Goal: Use online tool/utility: Utilize a website feature to perform a specific function

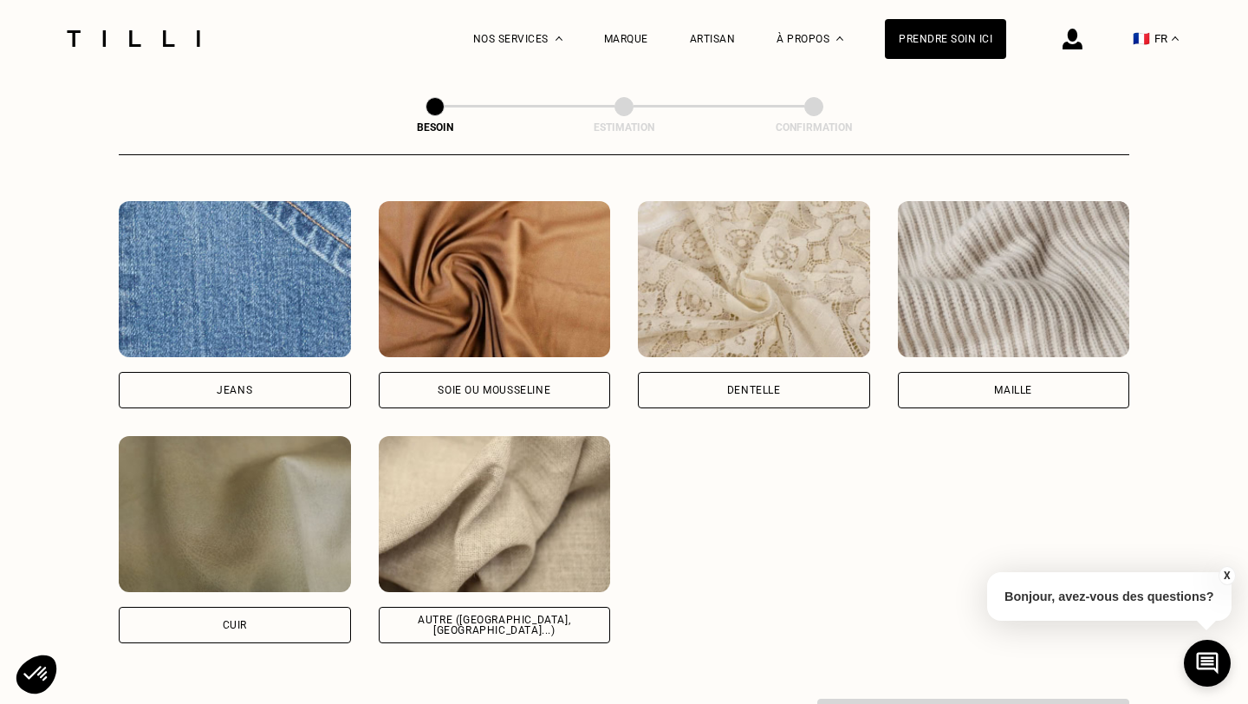
scroll to position [1837, 0]
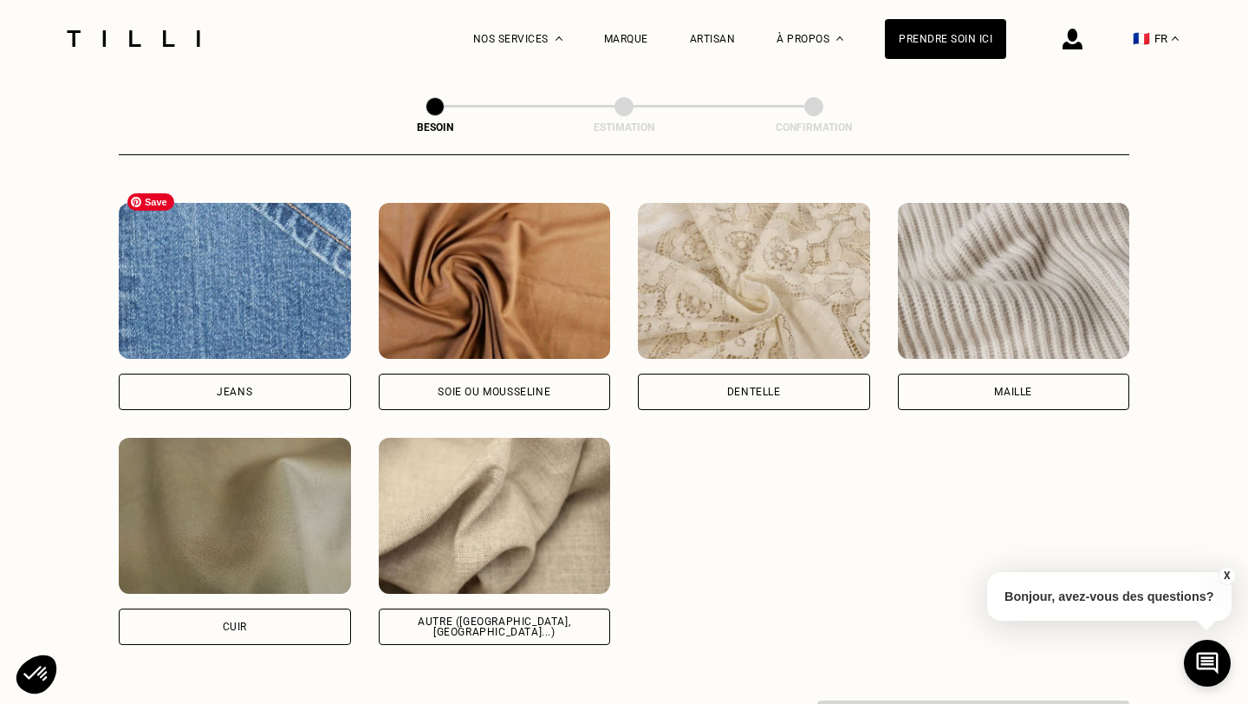
click at [287, 288] on img at bounding box center [235, 281] width 232 height 156
select select "FR"
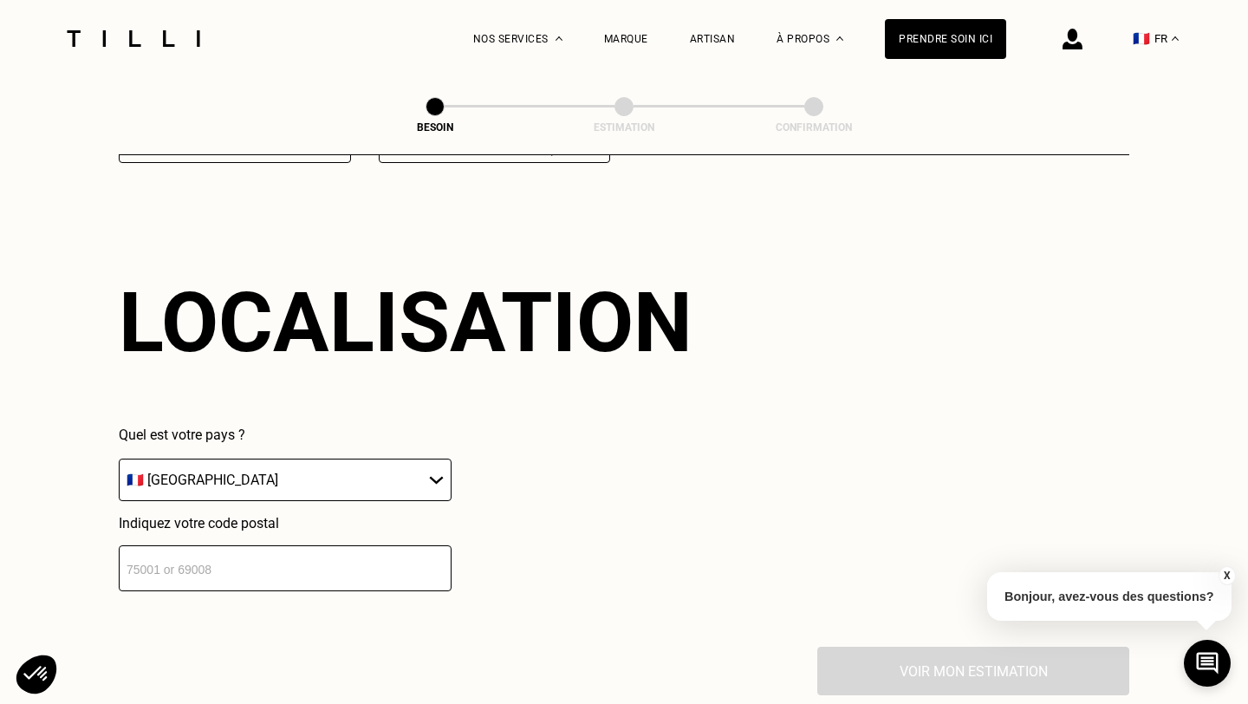
scroll to position [2324, 0]
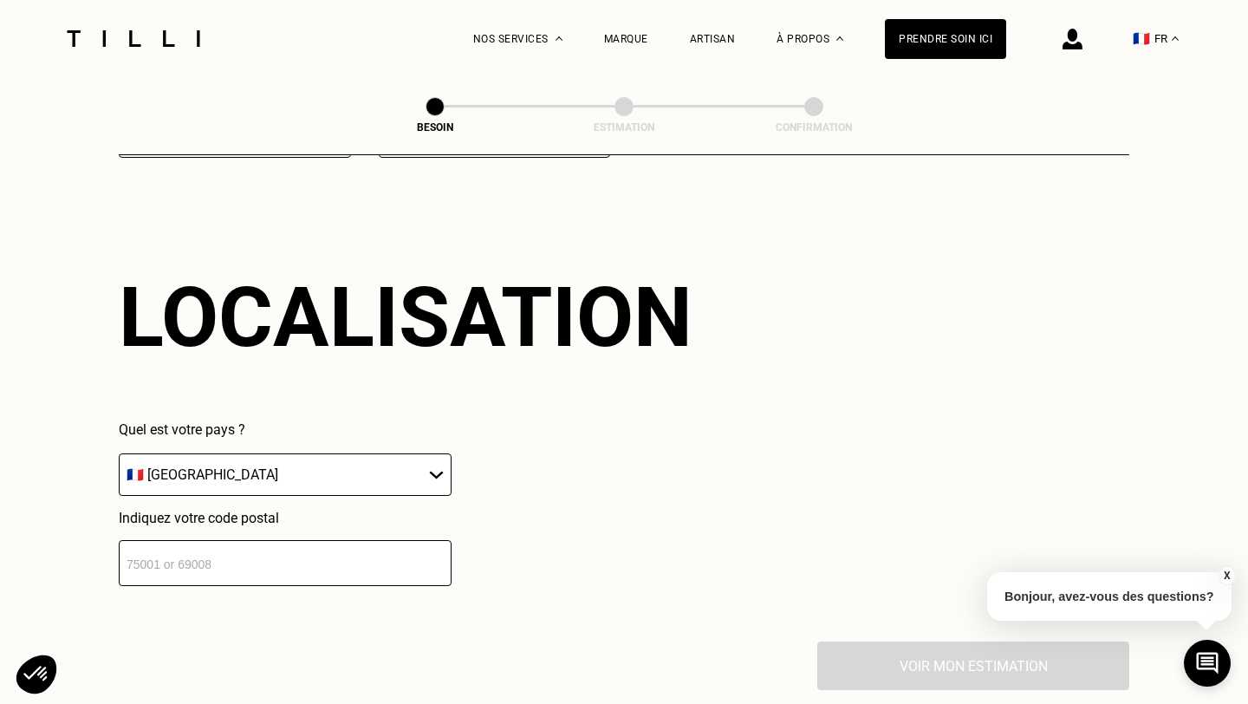
click at [291, 540] on input "number" at bounding box center [285, 563] width 333 height 46
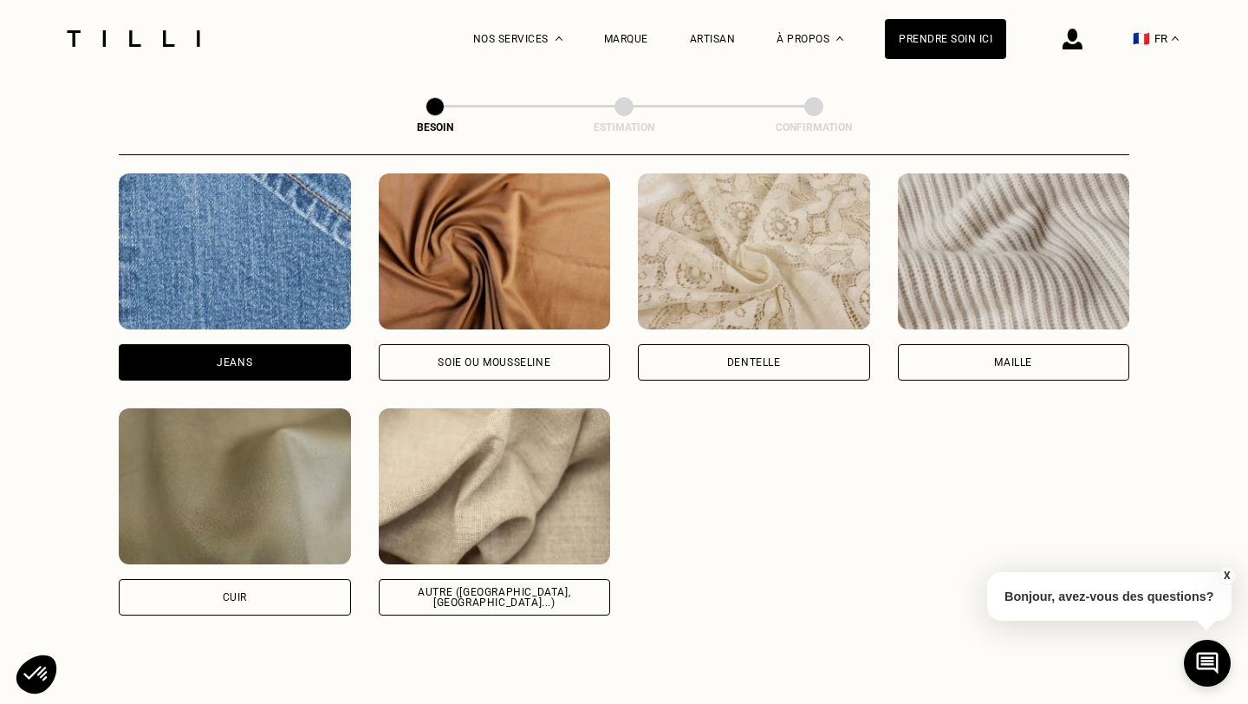
scroll to position [1879, 0]
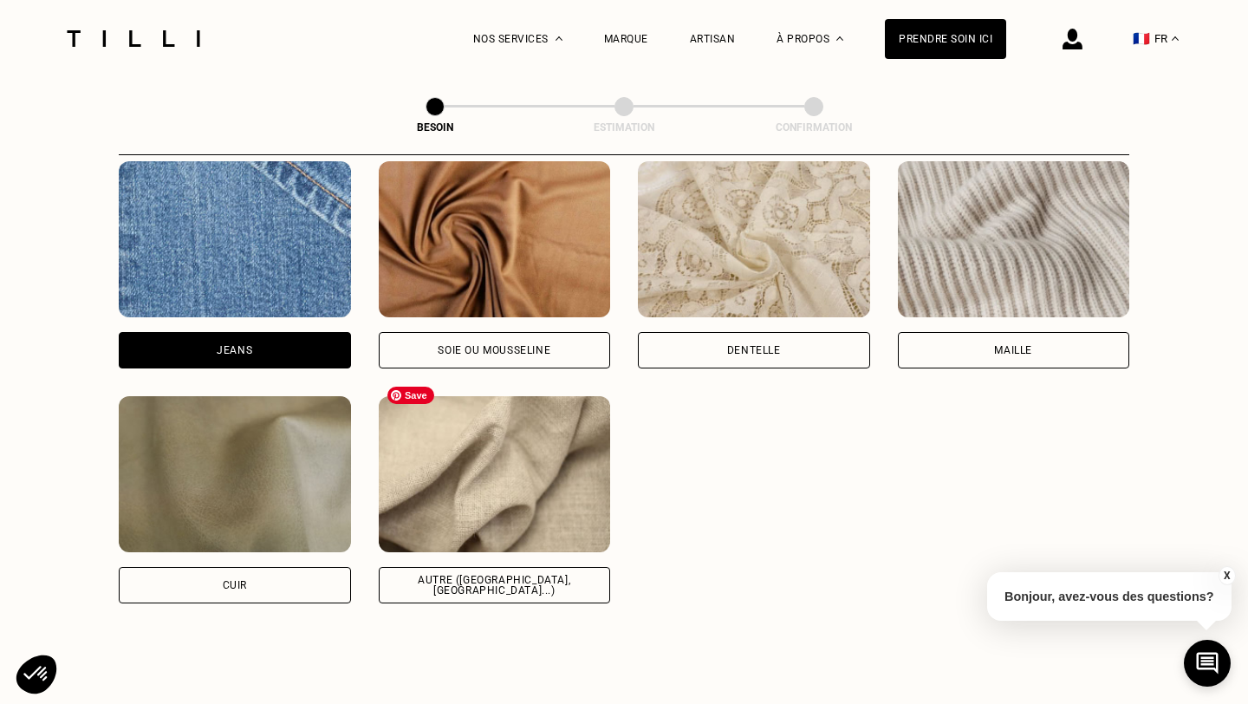
type input "75005"
click at [451, 477] on img at bounding box center [495, 474] width 232 height 156
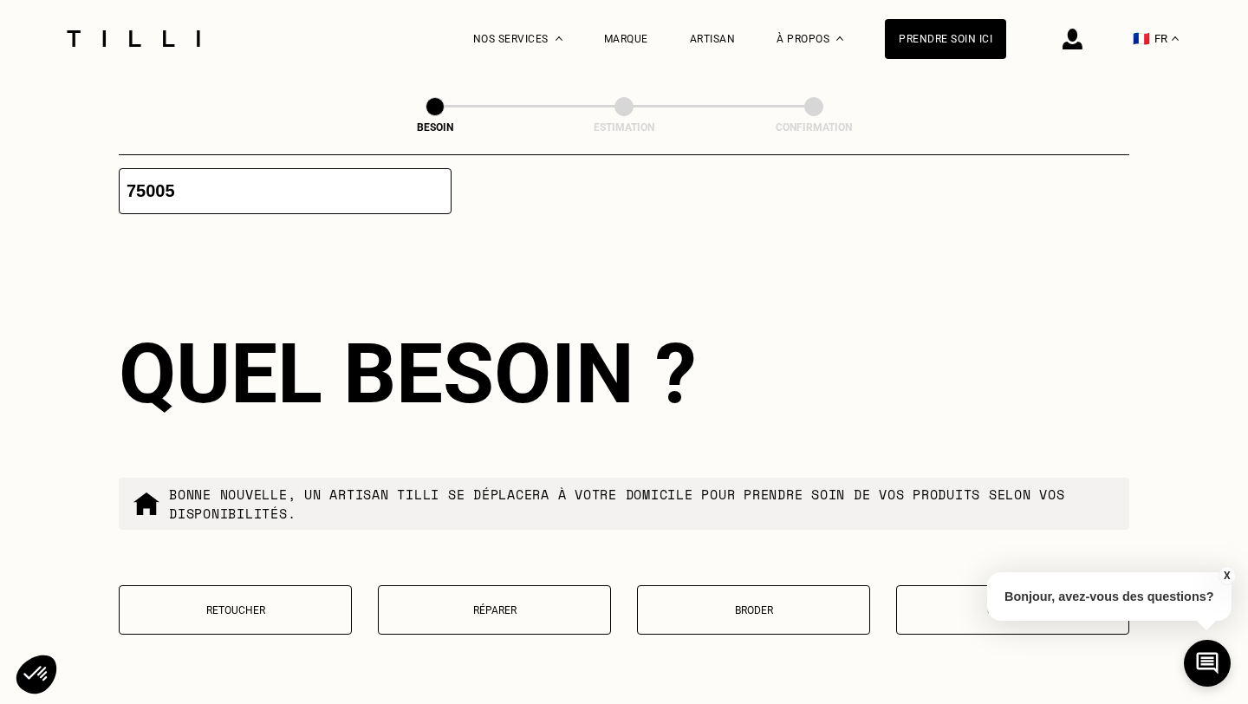
scroll to position [2736, 0]
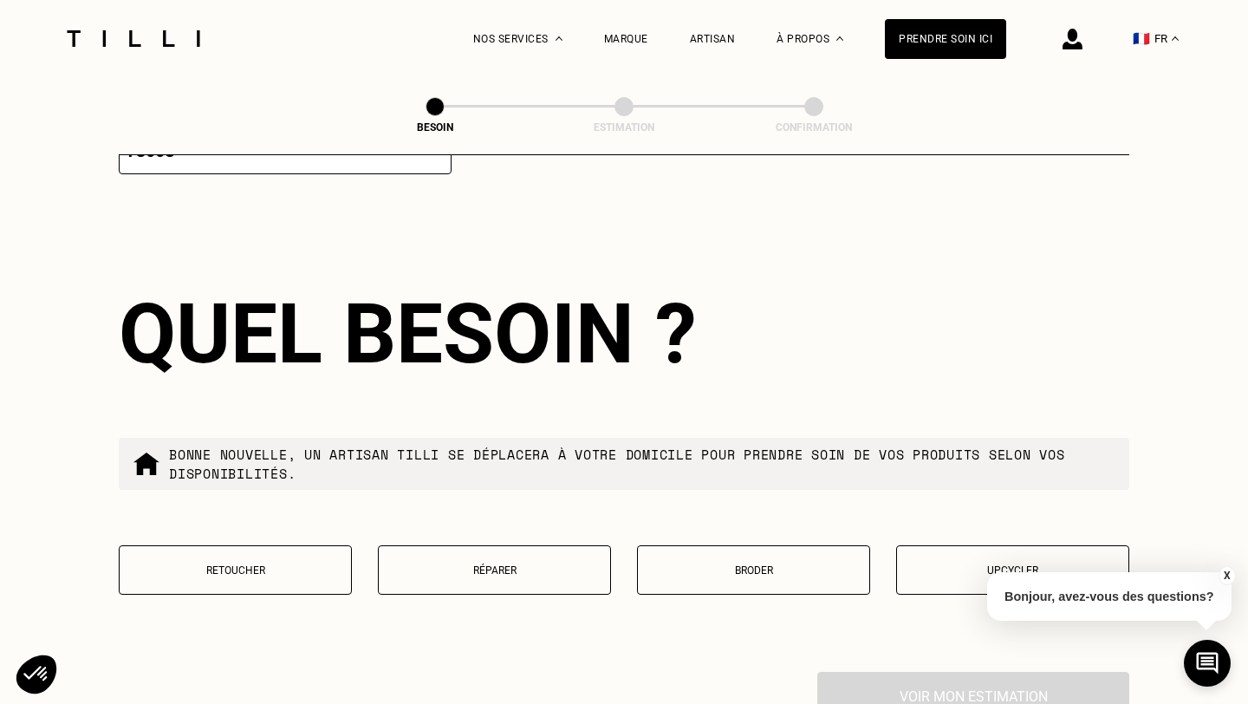
click at [287, 564] on p "Retoucher" at bounding box center [235, 570] width 214 height 12
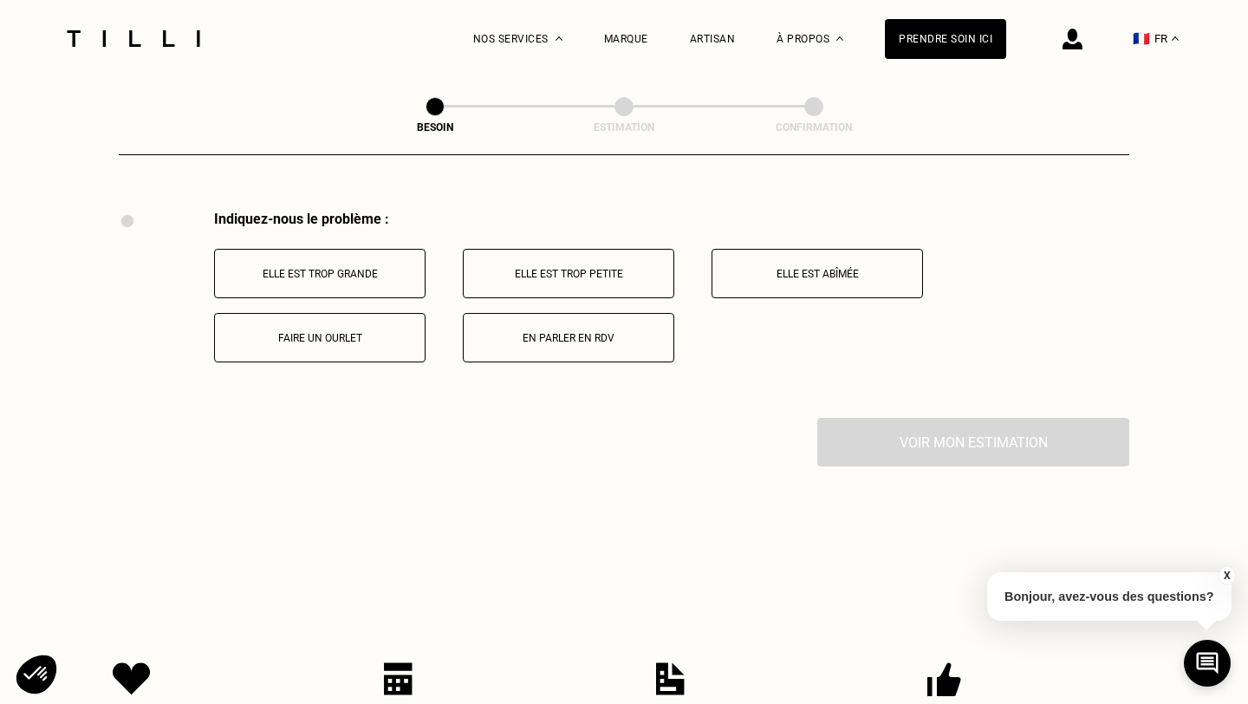
scroll to position [3200, 0]
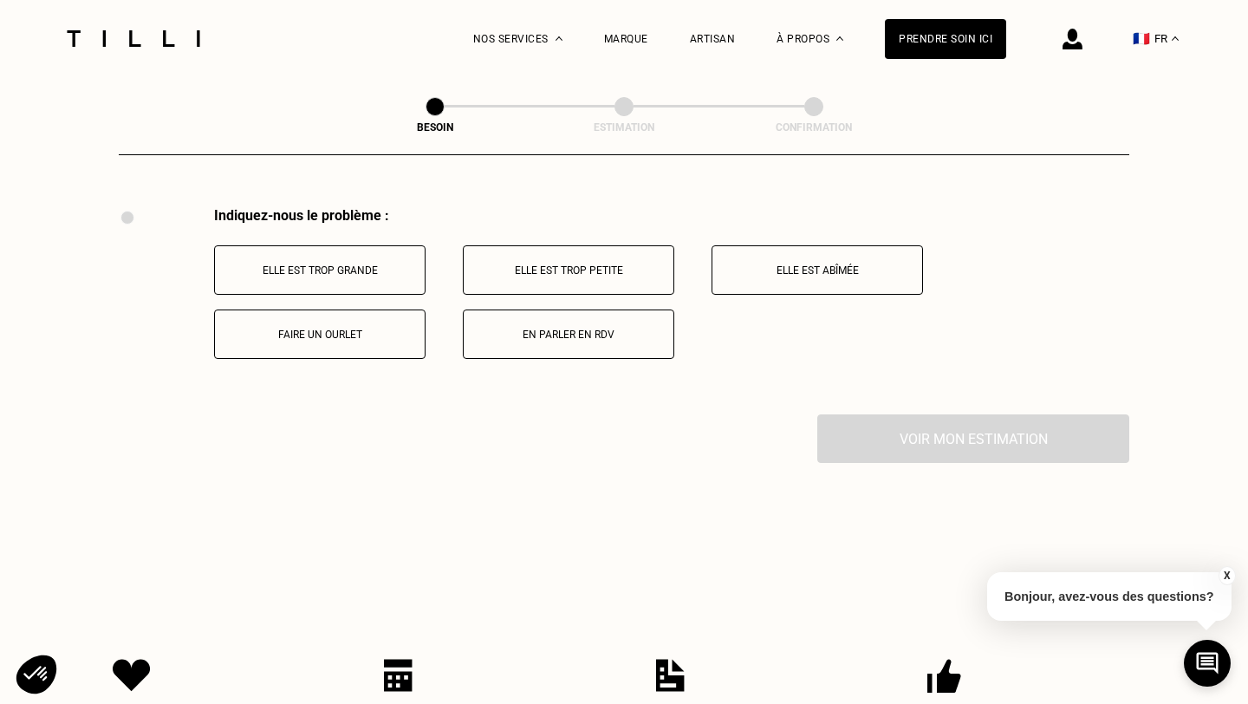
click at [355, 263] on button "Elle est trop grande" at bounding box center [319, 269] width 211 height 49
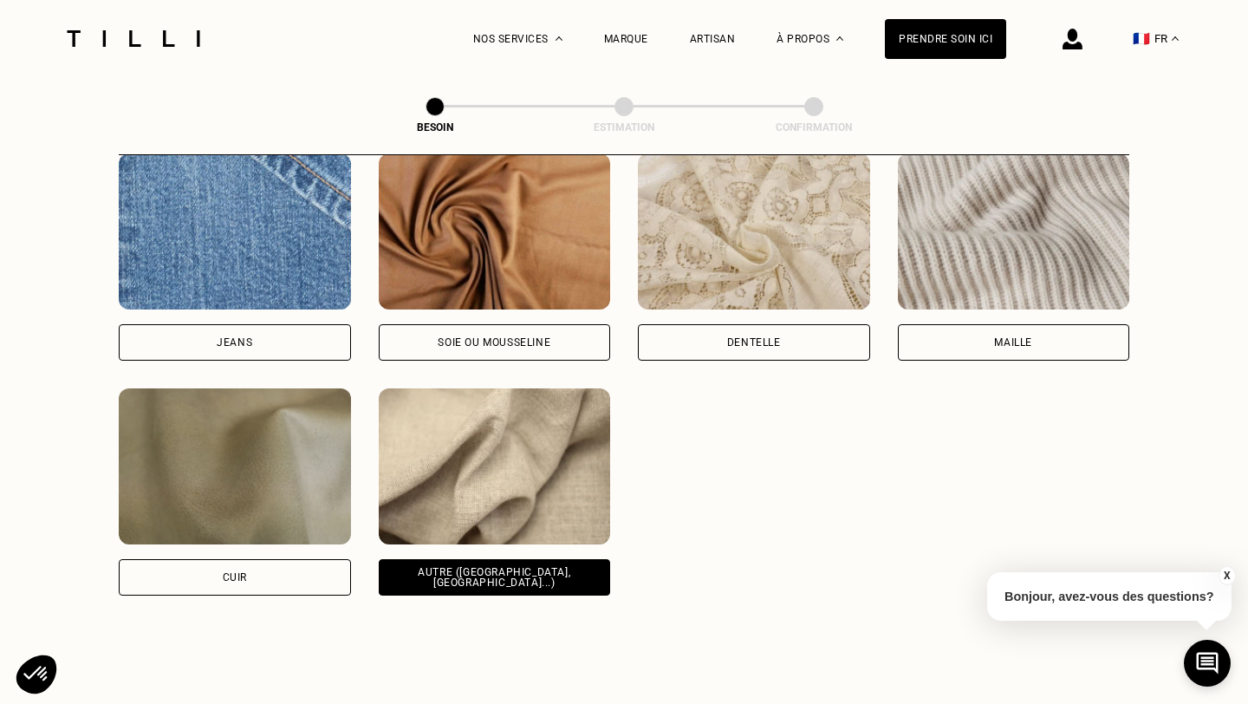
scroll to position [1886, 0]
click at [469, 282] on img at bounding box center [495, 232] width 232 height 156
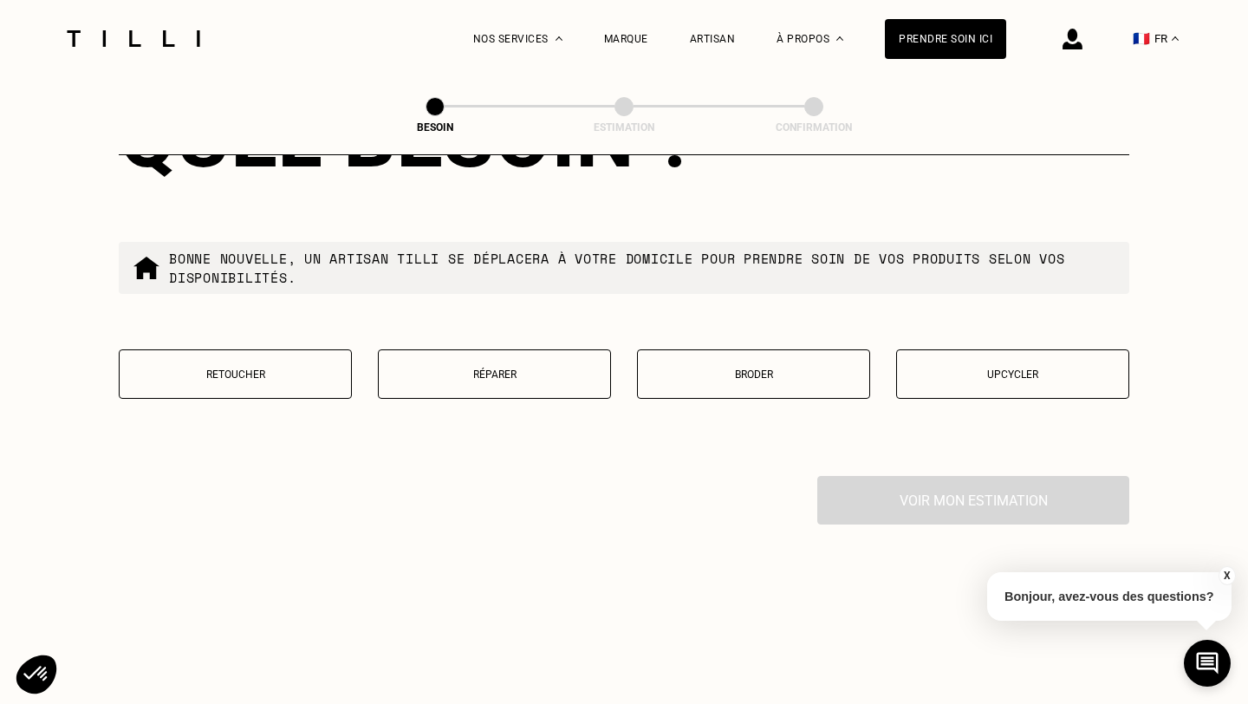
scroll to position [2931, 0]
click at [290, 350] on button "Retoucher" at bounding box center [235, 374] width 233 height 49
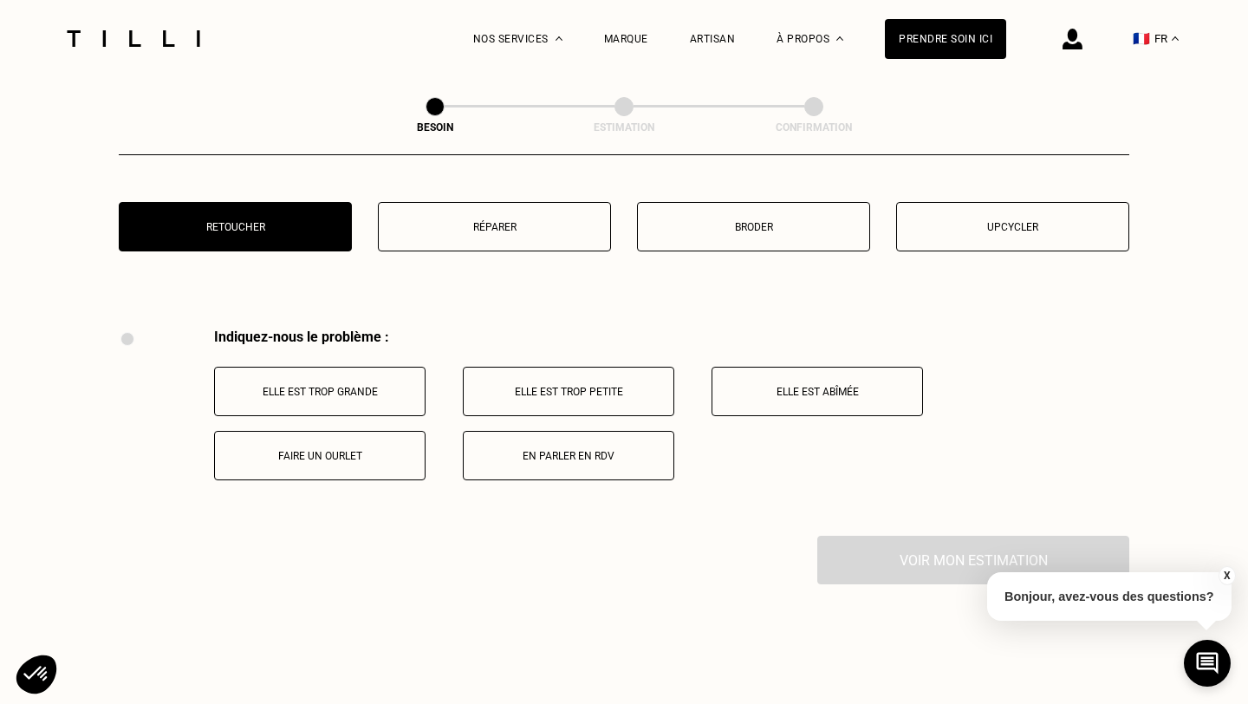
scroll to position [3196, 0]
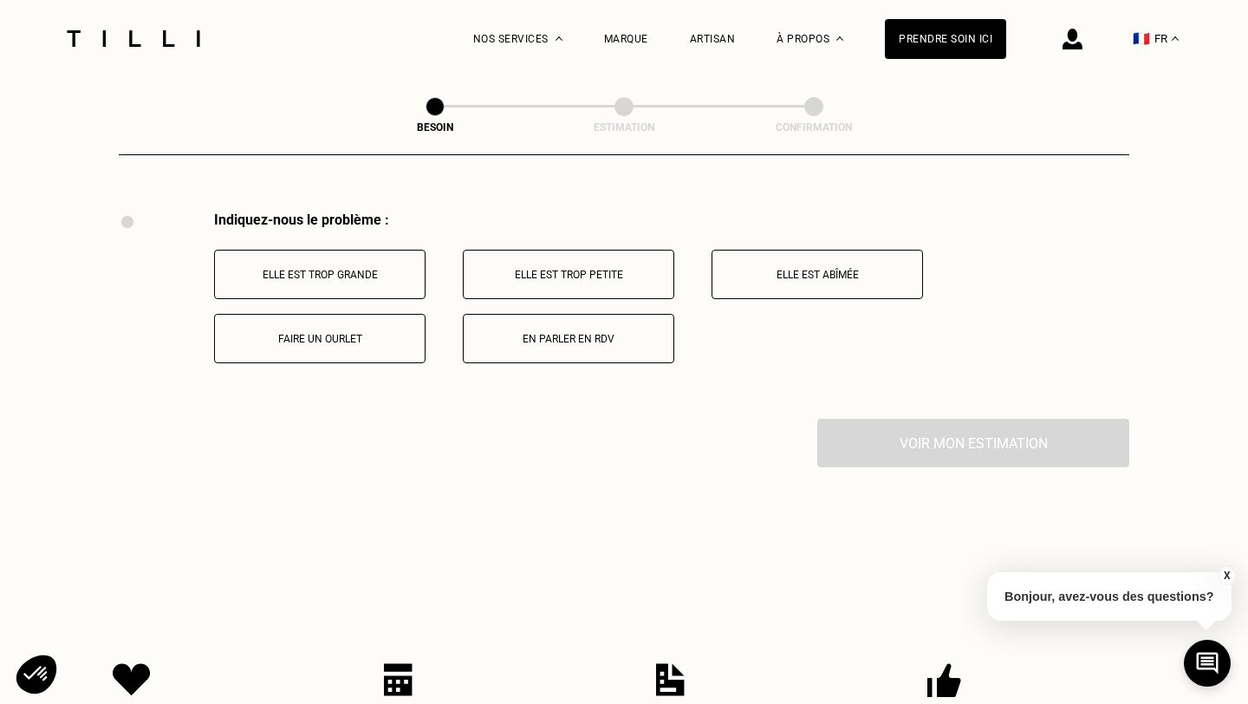
click at [359, 269] on p "Elle est trop grande" at bounding box center [320, 275] width 192 height 12
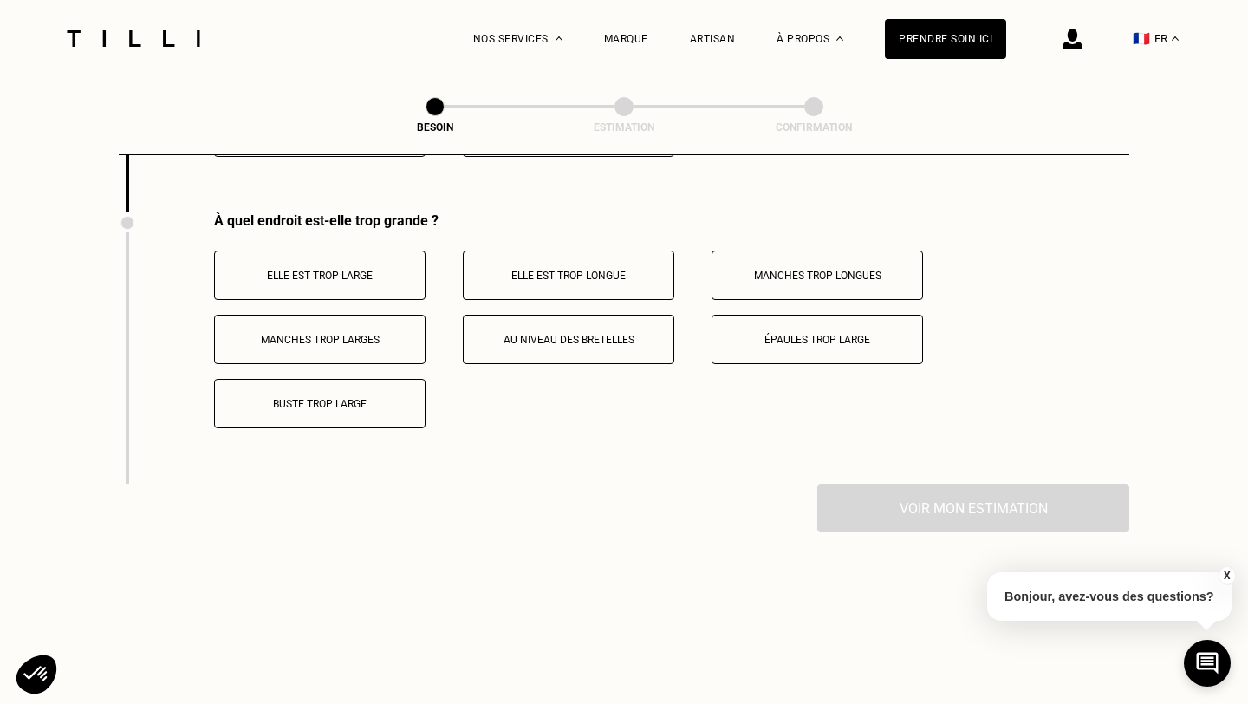
scroll to position [3403, 0]
click at [359, 269] on p "Elle est trop large" at bounding box center [320, 275] width 192 height 12
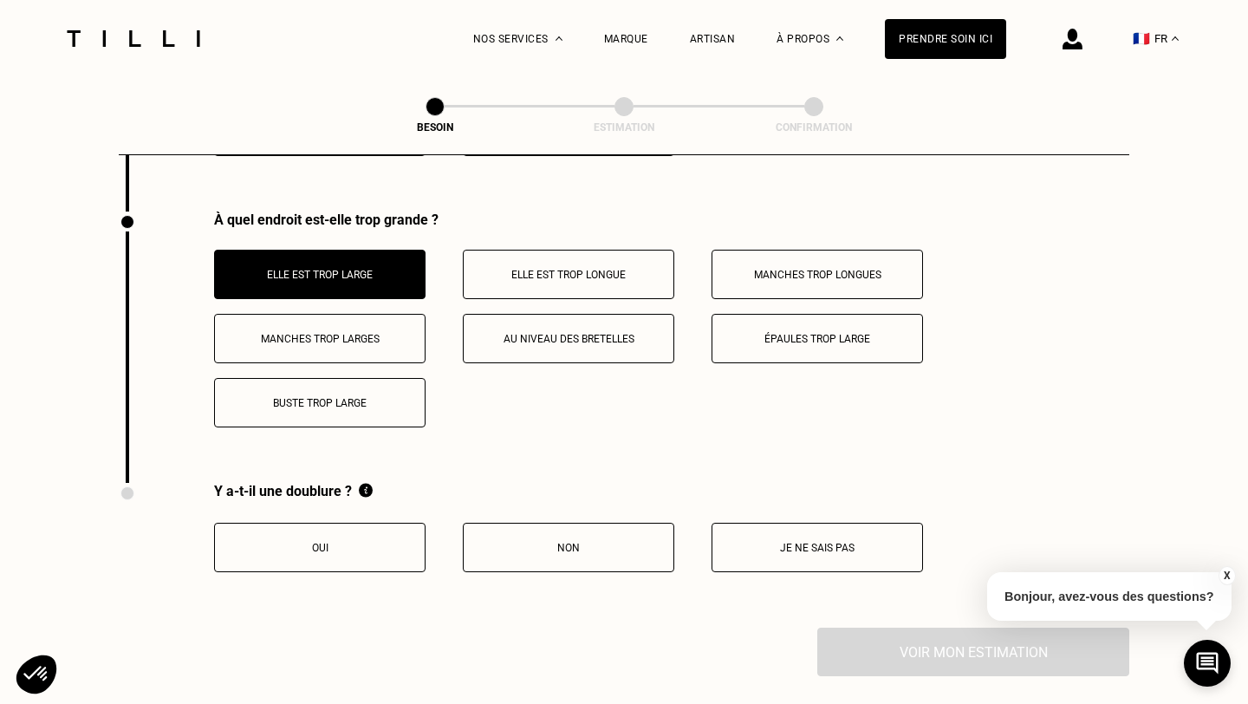
click at [496, 542] on p "Non" at bounding box center [568, 548] width 192 height 12
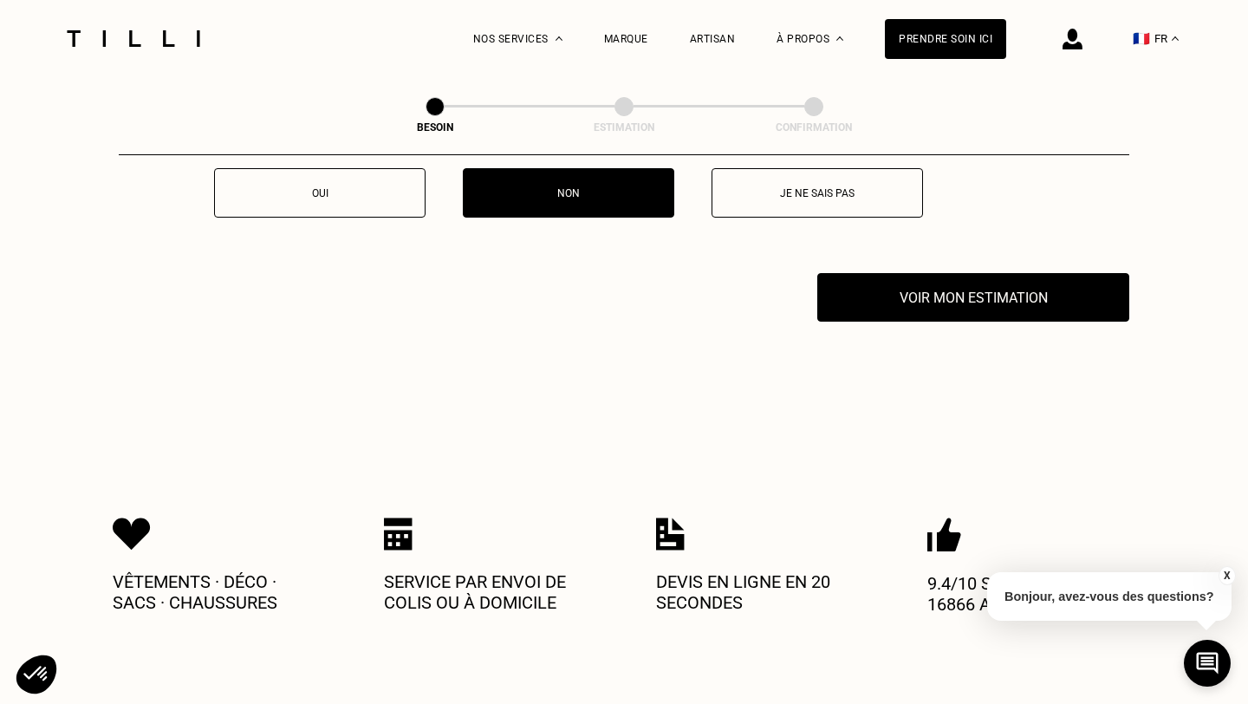
scroll to position [3765, 0]
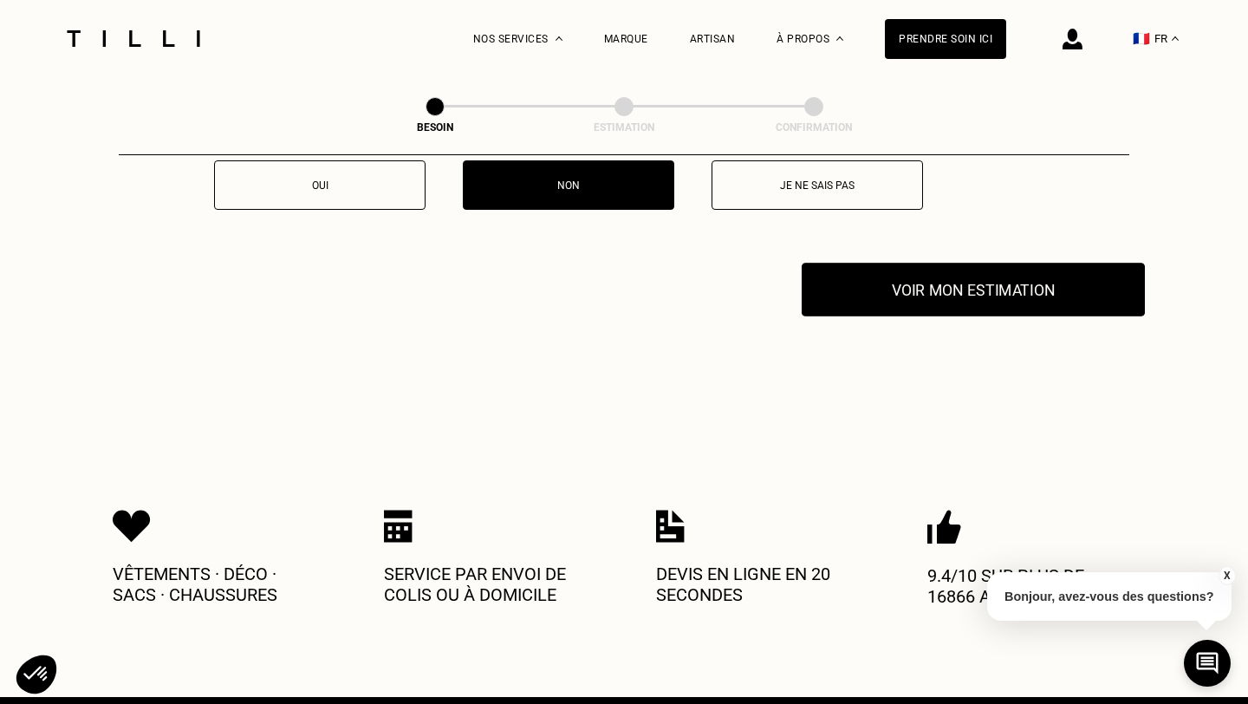
click at [880, 284] on button "Voir mon estimation" at bounding box center [973, 290] width 343 height 54
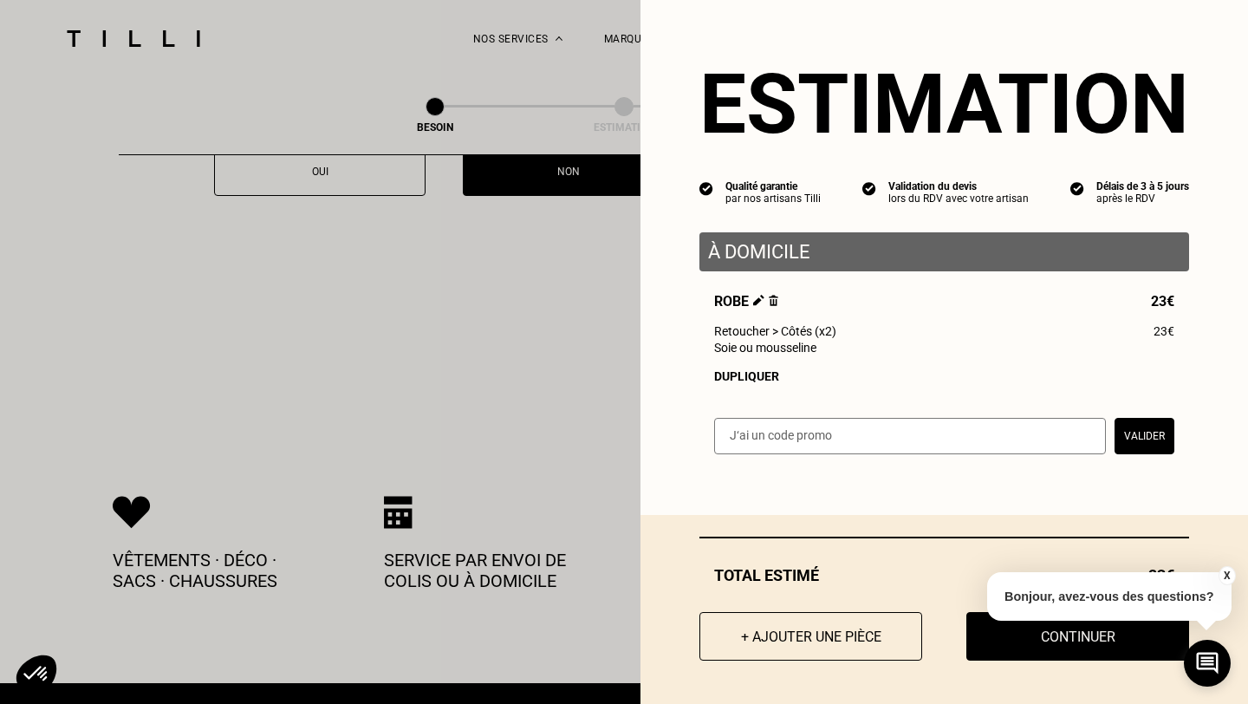
scroll to position [3784, 0]
